Goal: Navigation & Orientation: Find specific page/section

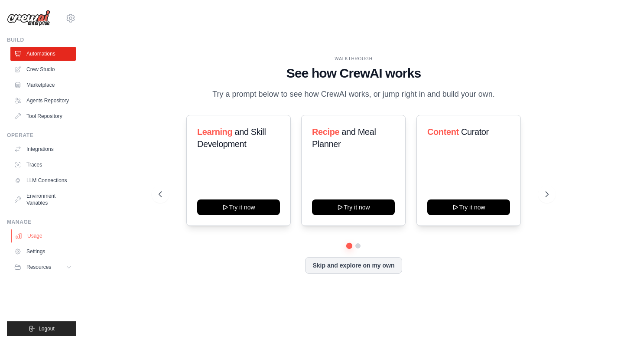
click at [38, 237] on link "Usage" at bounding box center [43, 236] width 65 height 14
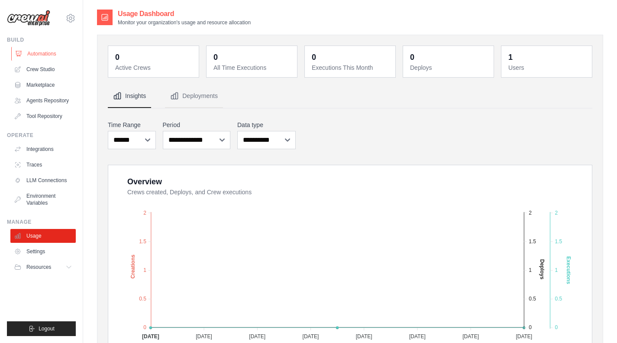
click at [48, 51] on link "Automations" at bounding box center [43, 54] width 65 height 14
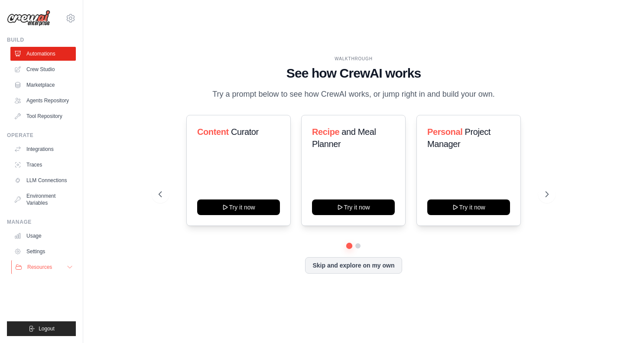
click at [41, 269] on span "Resources" at bounding box center [39, 266] width 25 height 7
